Goal: Task Accomplishment & Management: Manage account settings

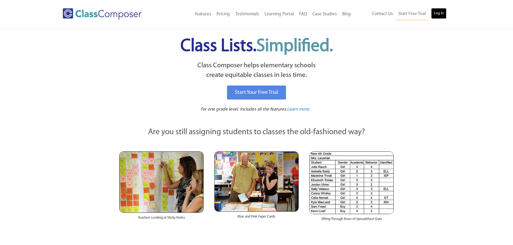
click at [434, 11] on link "Log In" at bounding box center [438, 13] width 15 height 11
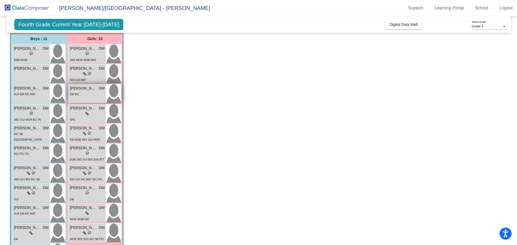
scroll to position [54, 0]
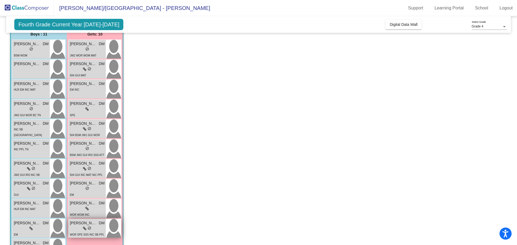
click at [86, 230] on icon at bounding box center [85, 229] width 4 height 4
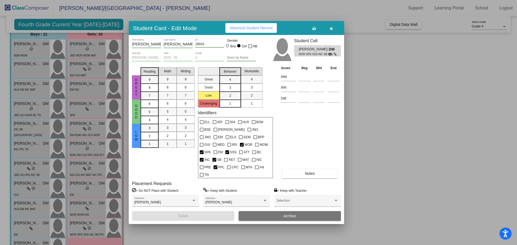
click at [313, 173] on button "Notes" at bounding box center [309, 174] width 55 height 10
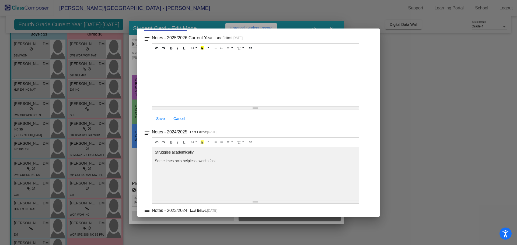
scroll to position [106, 0]
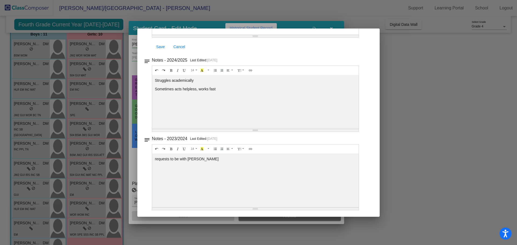
click at [395, 55] on div at bounding box center [258, 122] width 517 height 245
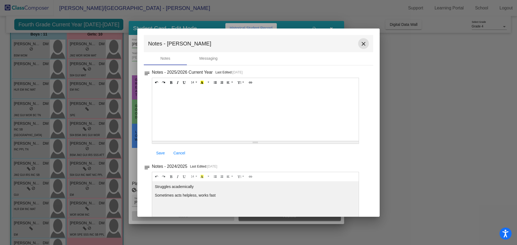
click at [361, 41] on mat-icon "close" at bounding box center [364, 44] width 6 height 6
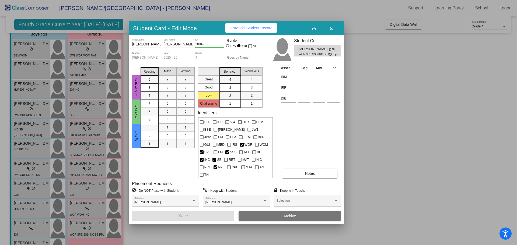
click at [332, 30] on icon "button" at bounding box center [331, 29] width 3 height 4
